Goal: Information Seeking & Learning: Learn about a topic

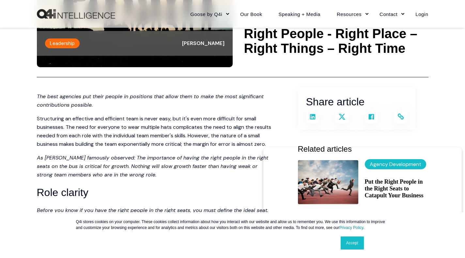
scroll to position [98, 0]
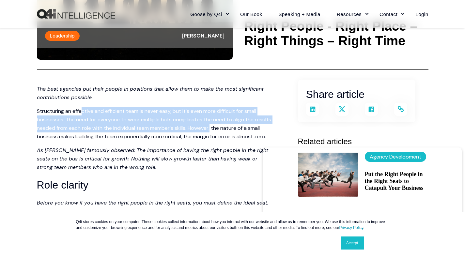
drag, startPoint x: 85, startPoint y: 111, endPoint x: 230, endPoint y: 126, distance: 146.4
click at [230, 126] on p "Structuring an effective and efficient team is never easy, but it's even more d…" at bounding box center [154, 124] width 235 height 34
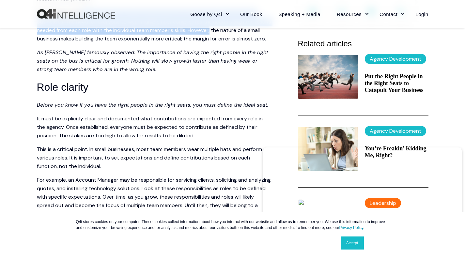
scroll to position [229, 0]
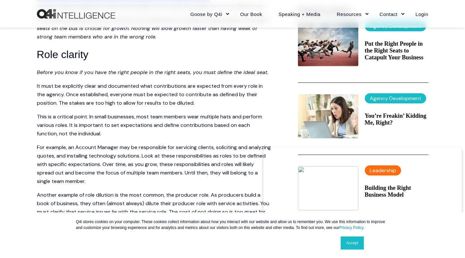
click at [350, 245] on link "Accept" at bounding box center [352, 243] width 23 height 13
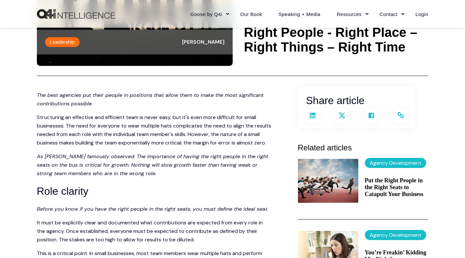
scroll to position [33, 0]
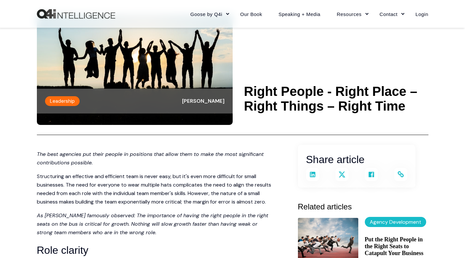
drag, startPoint x: 247, startPoint y: 88, endPoint x: 390, endPoint y: 102, distance: 144.3
click at [390, 102] on h1 "Right People - Right Place – Right Things – Right Time" at bounding box center [336, 98] width 184 height 29
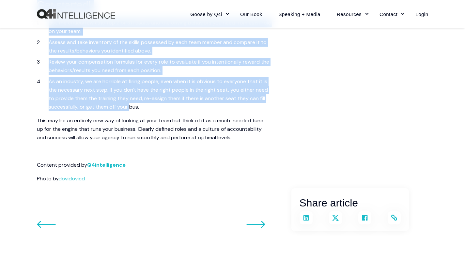
scroll to position [1241, 0]
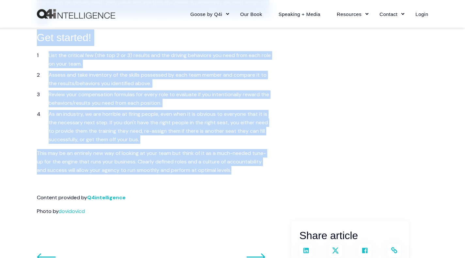
drag, startPoint x: 38, startPoint y: 154, endPoint x: 255, endPoint y: 191, distance: 220.3
copy span "The best agencies put their people in positions that allow them to make the mos…"
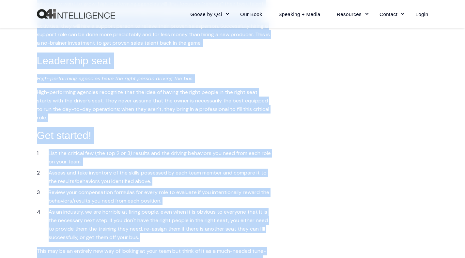
scroll to position [1077, 0]
